Goal: Use online tool/utility: Utilize a website feature to perform a specific function

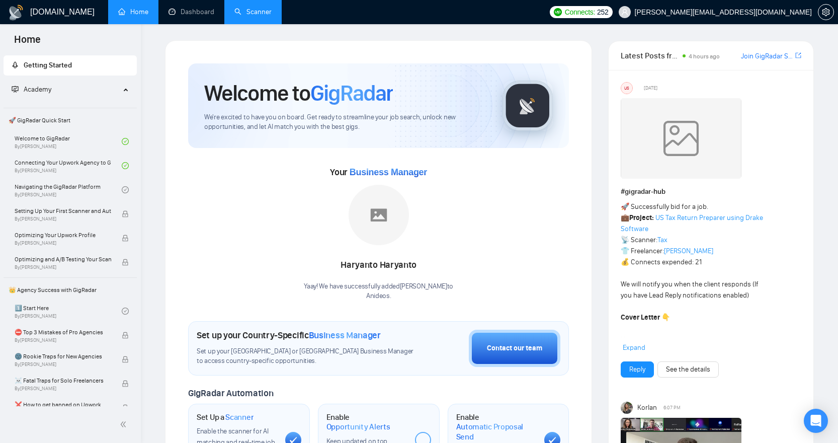
click at [269, 13] on link "Scanner" at bounding box center [253, 12] width 37 height 9
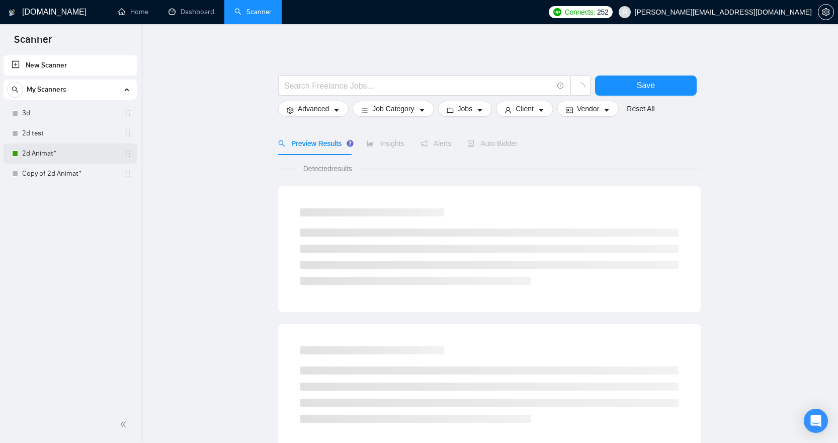
click at [42, 149] on link "2d Animat*" at bounding box center [70, 153] width 96 height 20
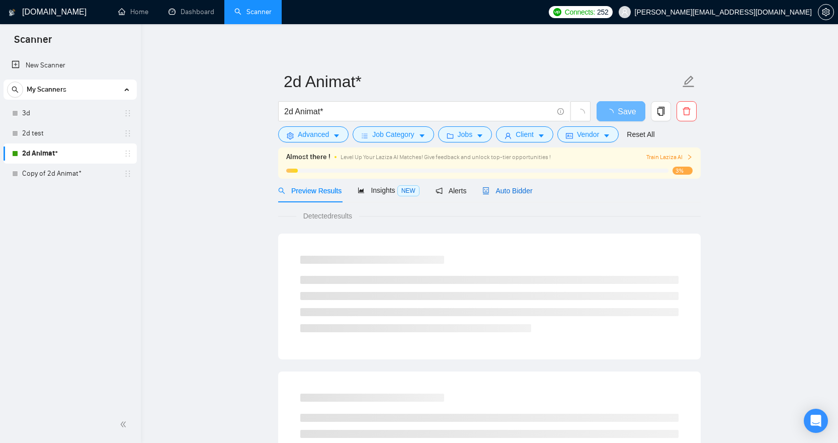
click at [515, 191] on span "Auto Bidder" at bounding box center [508, 191] width 50 height 8
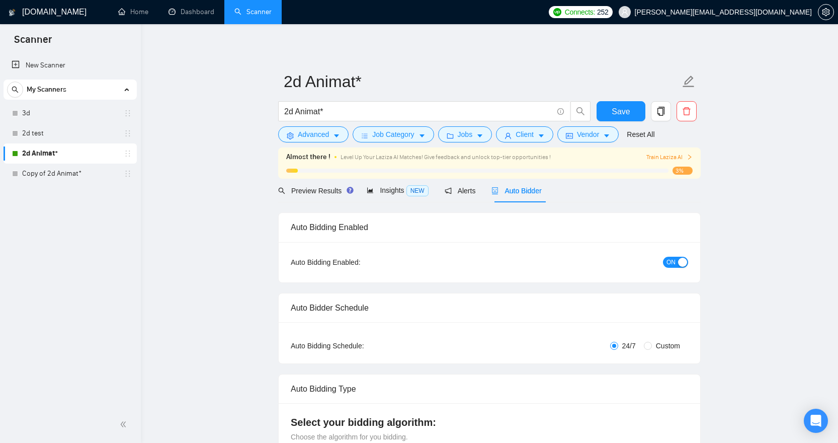
click at [672, 262] on span "ON" at bounding box center [671, 262] width 9 height 11
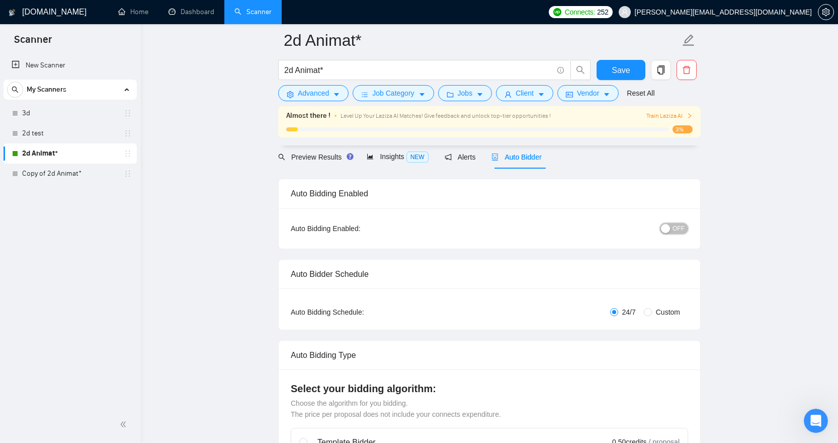
scroll to position [51, 0]
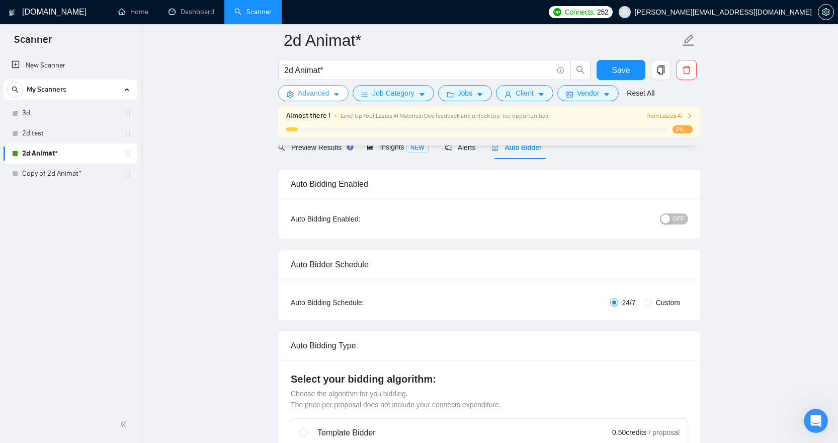
click at [329, 94] on span "Advanced" at bounding box center [313, 93] width 31 height 11
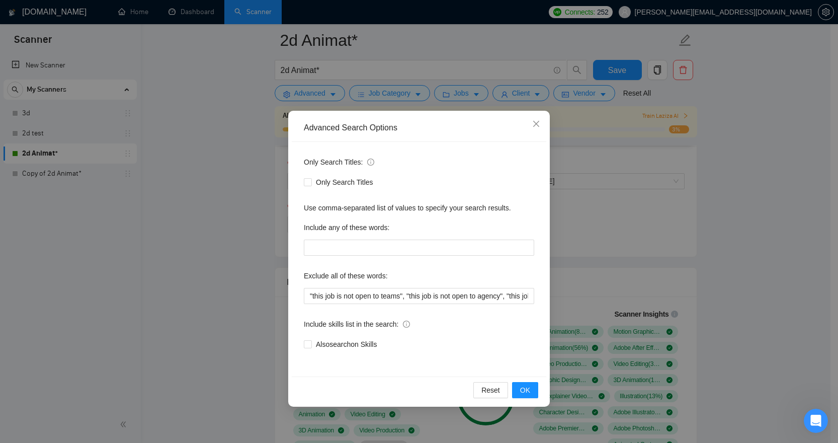
scroll to position [535, 0]
click at [356, 344] on span "Also search on Skills" at bounding box center [346, 344] width 69 height 11
click at [311, 344] on input "Also search on Skills" at bounding box center [307, 343] width 7 height 7
checkbox input "true"
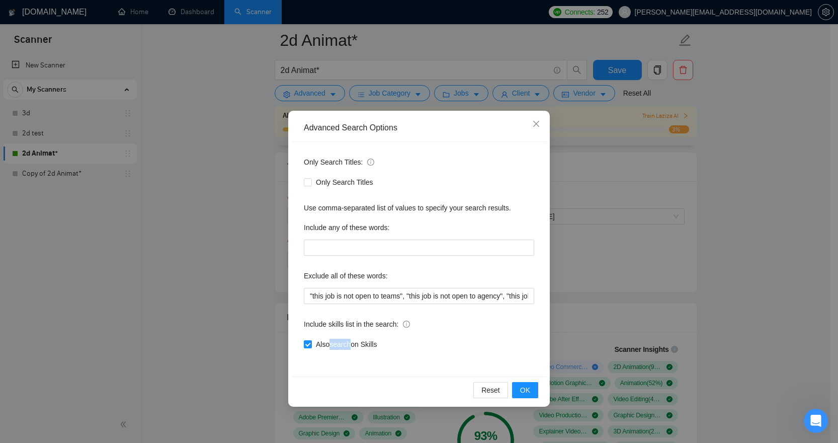
click at [486, 337] on div "Also search on Skills" at bounding box center [419, 344] width 230 height 16
click at [373, 344] on span "Also search on Skills" at bounding box center [346, 344] width 69 height 11
click at [311, 344] on input "Also search on Skills" at bounding box center [307, 343] width 7 height 7
checkbox input "false"
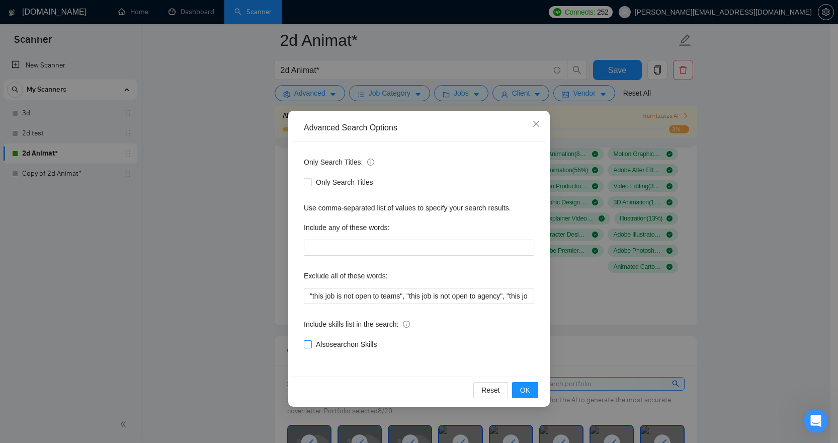
scroll to position [720, 0]
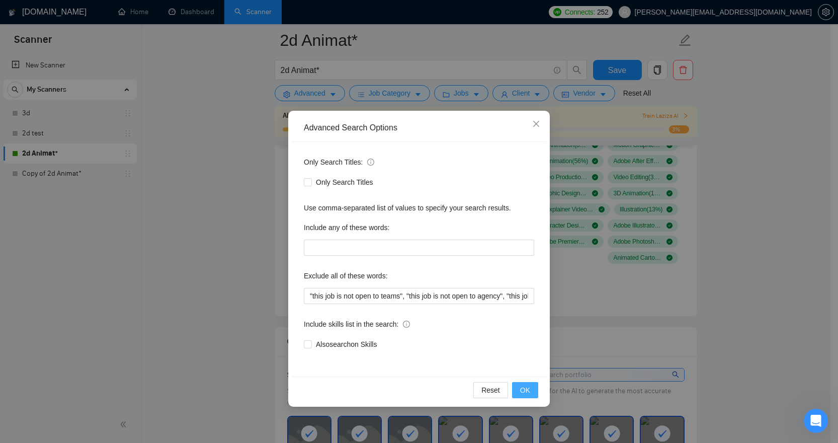
click at [524, 389] on span "OK" at bounding box center [525, 389] width 10 height 11
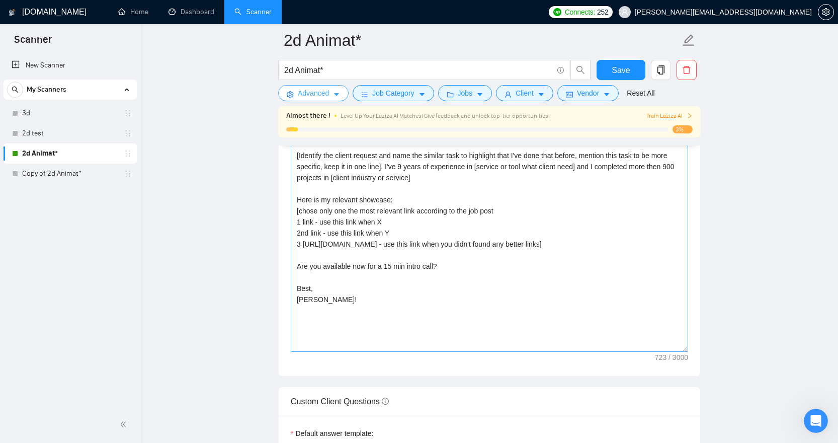
scroll to position [1165, 0]
